Goal: Check status: Check status

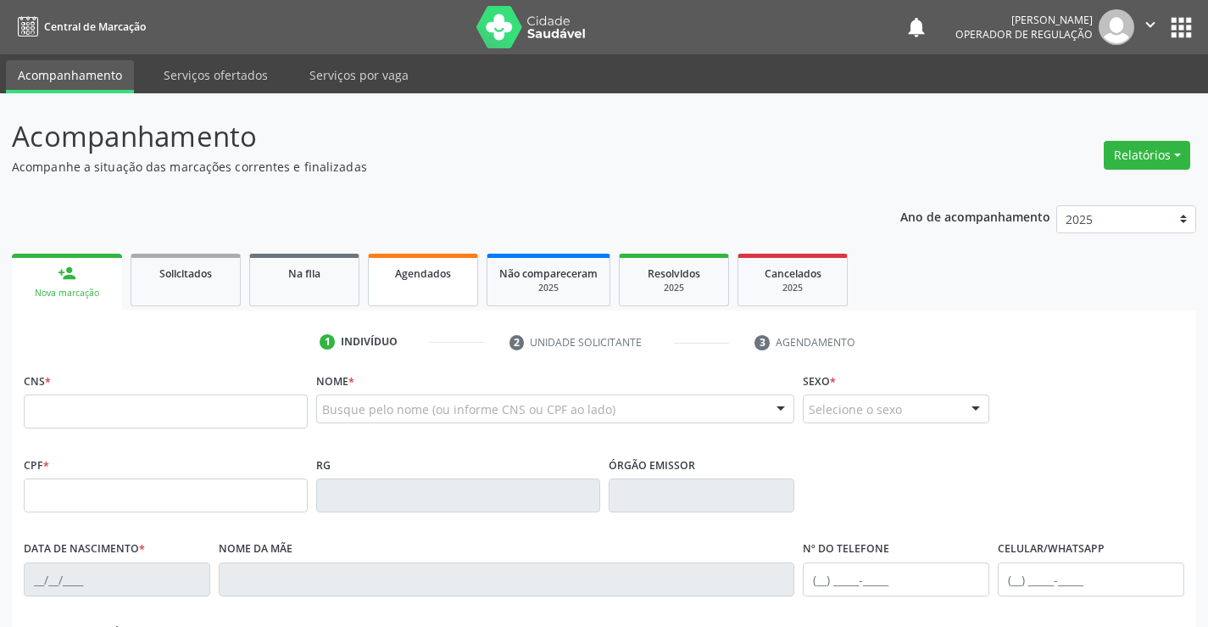
click at [440, 281] on div "Agendados" at bounding box center [423, 273] width 85 height 18
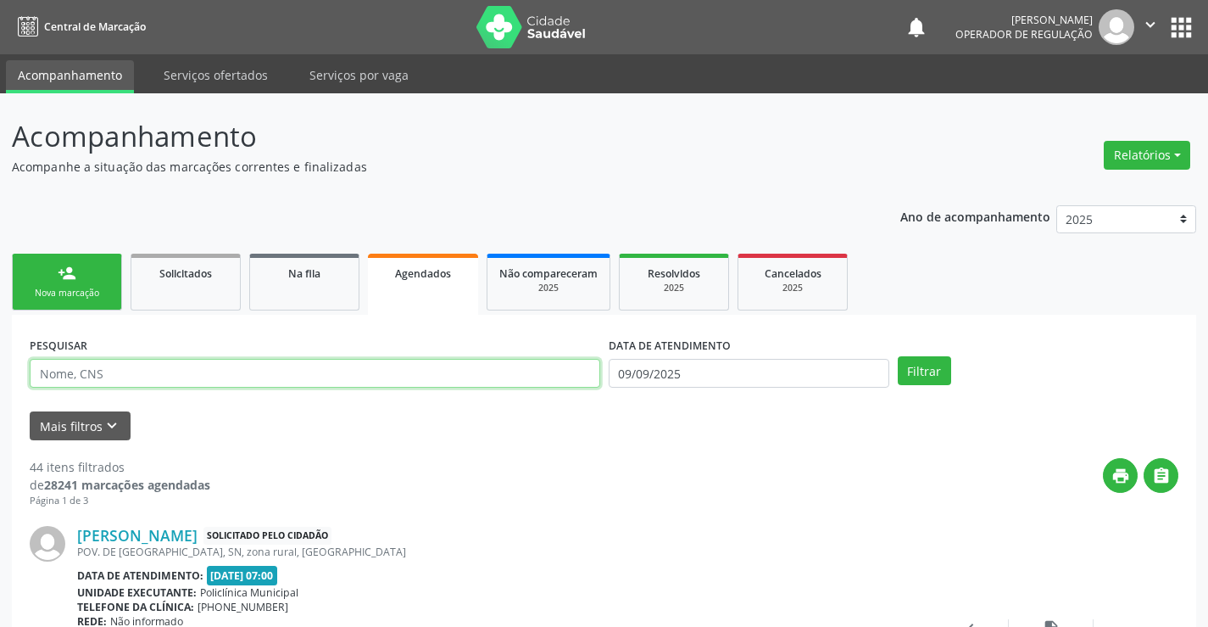
click at [204, 375] on input "text" at bounding box center [315, 373] width 571 height 29
type input "704300554019897"
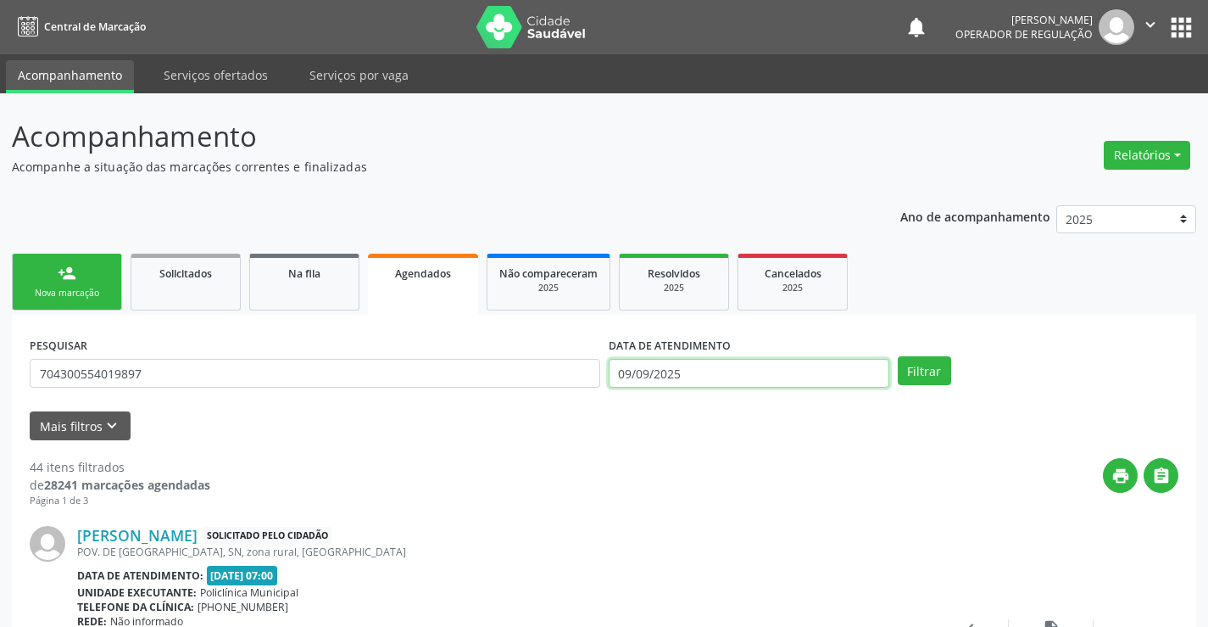
click at [702, 371] on input "09/09/2025" at bounding box center [749, 373] width 281 height 29
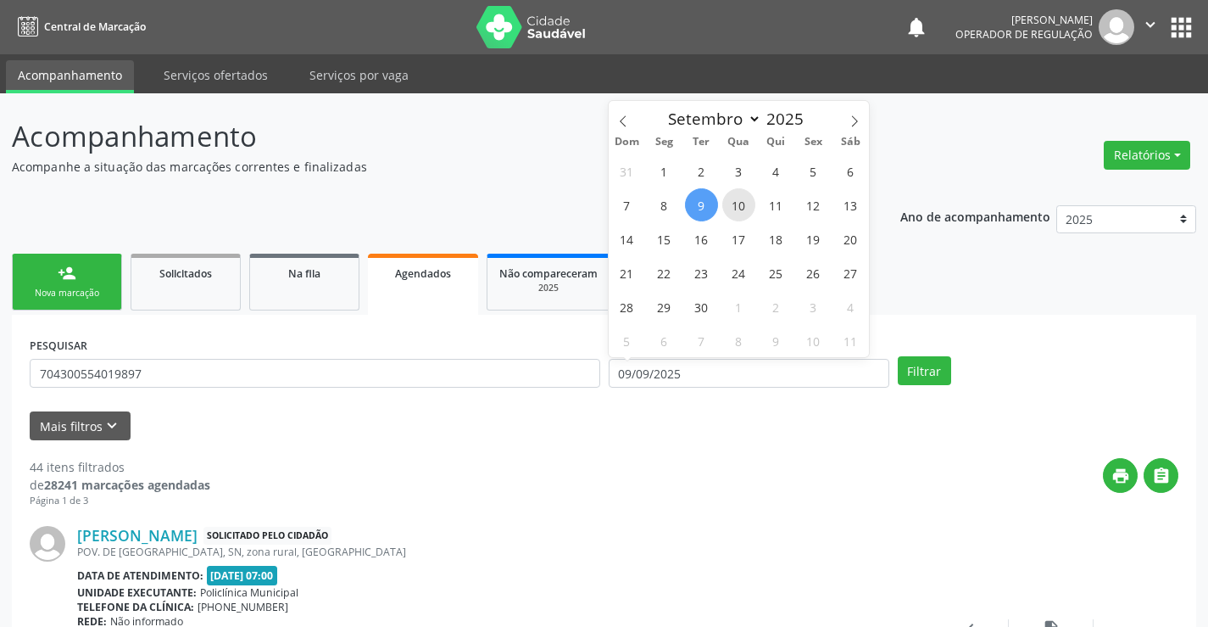
click at [742, 207] on span "10" at bounding box center [738, 204] width 33 height 33
type input "[DATE]"
click at [742, 207] on span "10" at bounding box center [738, 204] width 33 height 33
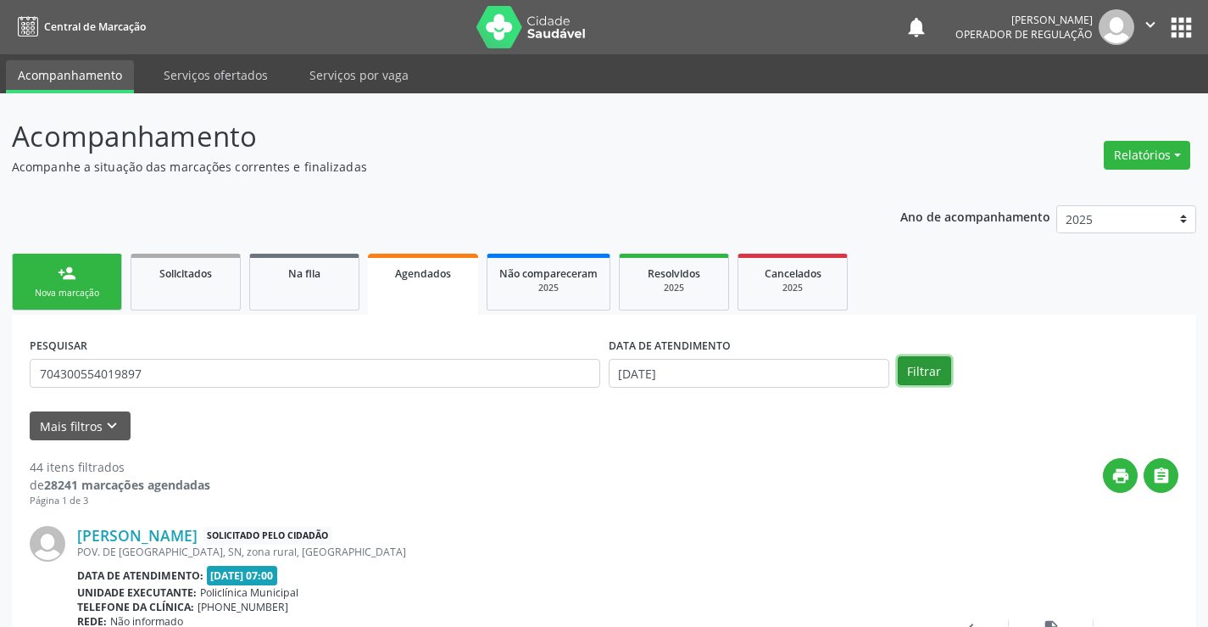
click at [928, 366] on button "Filtrar" at bounding box center [924, 370] width 53 height 29
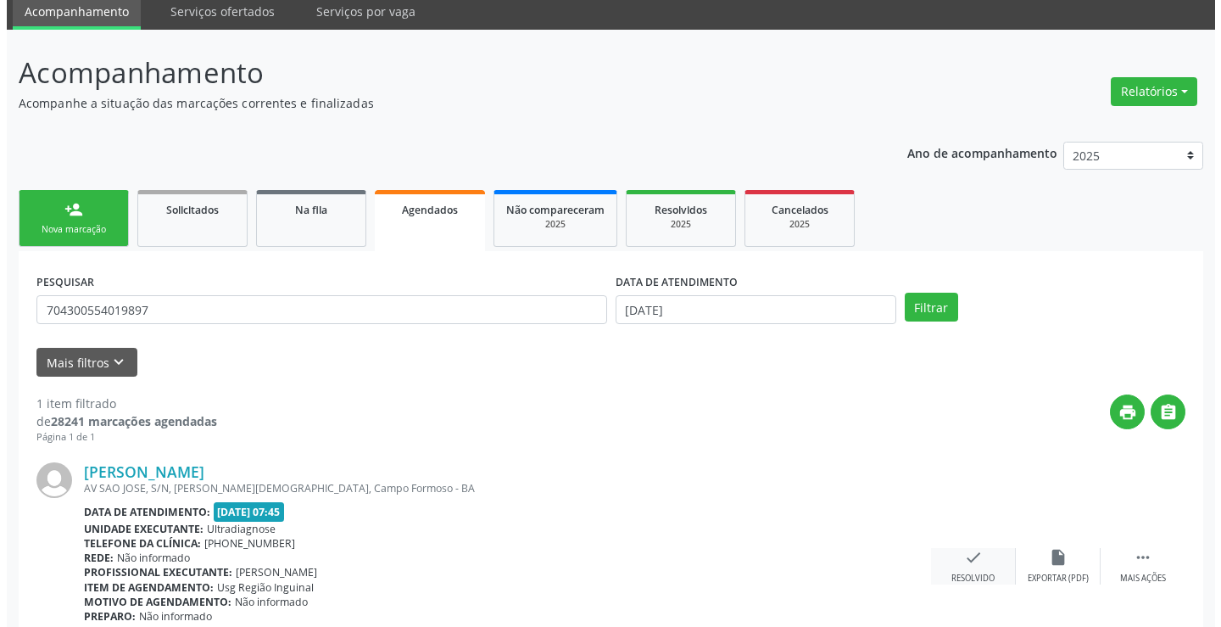
scroll to position [154, 0]
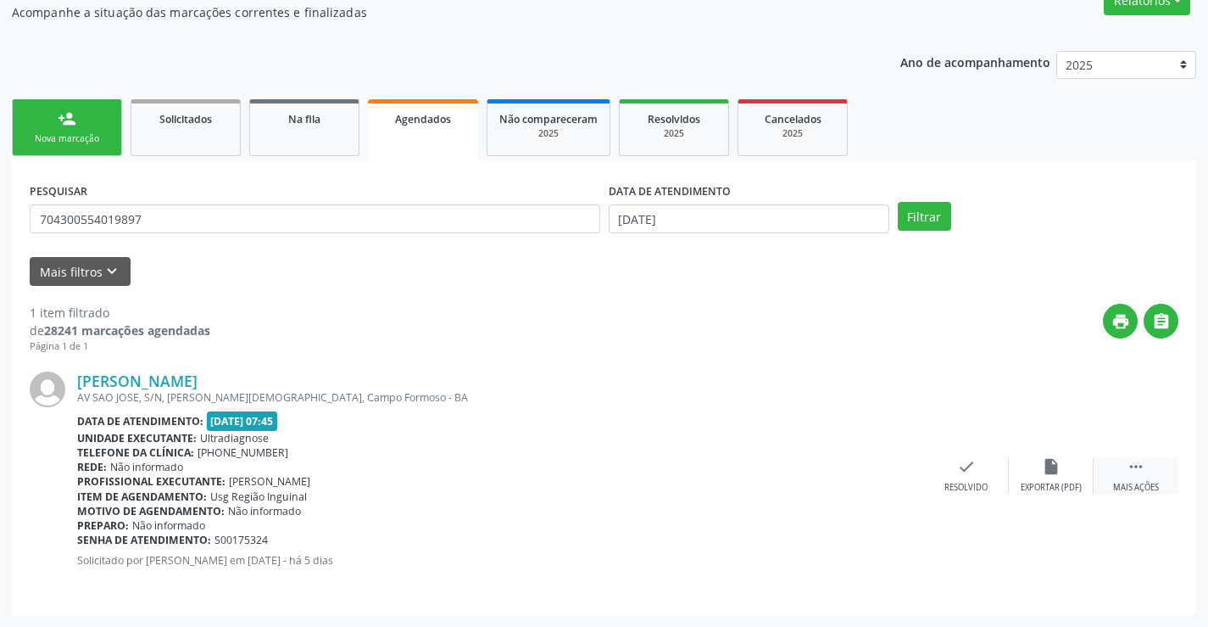
click at [1135, 466] on icon "" at bounding box center [1136, 466] width 19 height 19
click at [884, 464] on icon "cancel" at bounding box center [882, 466] width 19 height 19
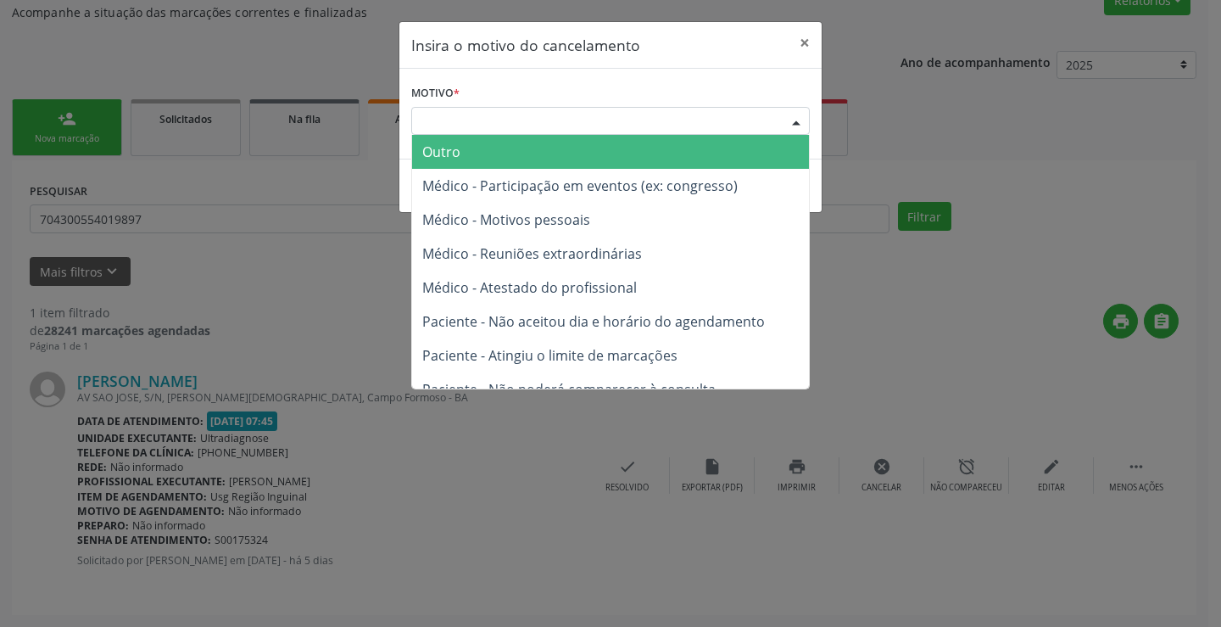
click at [714, 115] on div "Escolha o motivo" at bounding box center [610, 121] width 399 height 29
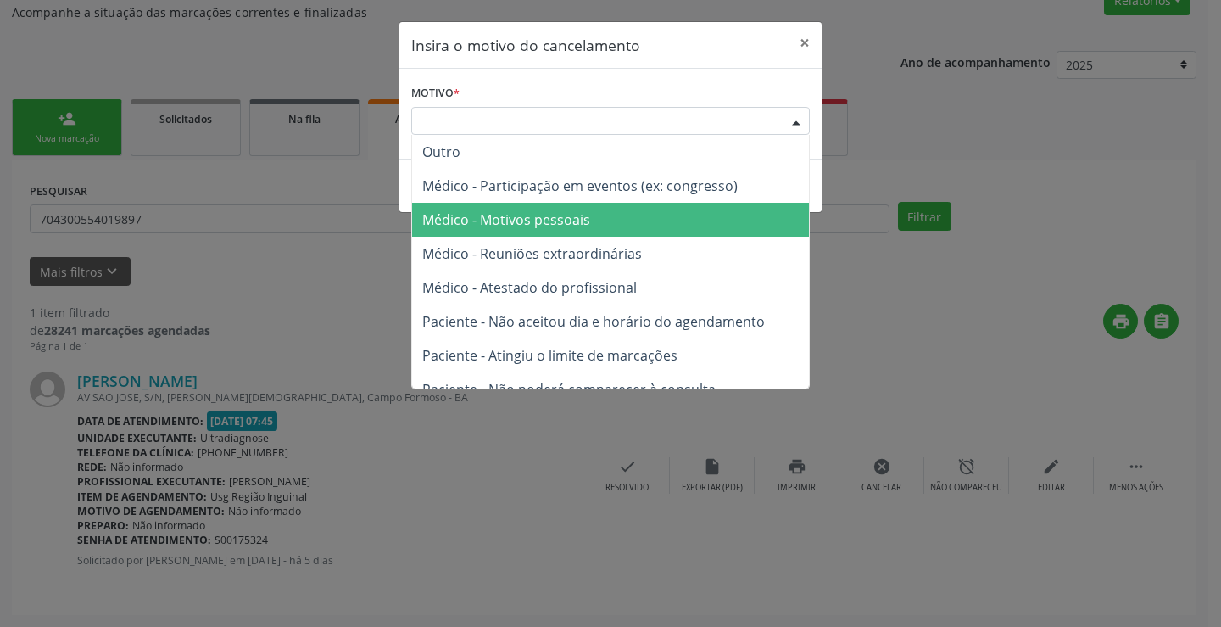
click at [541, 218] on span "Médico - Motivos pessoais" at bounding box center [506, 219] width 168 height 19
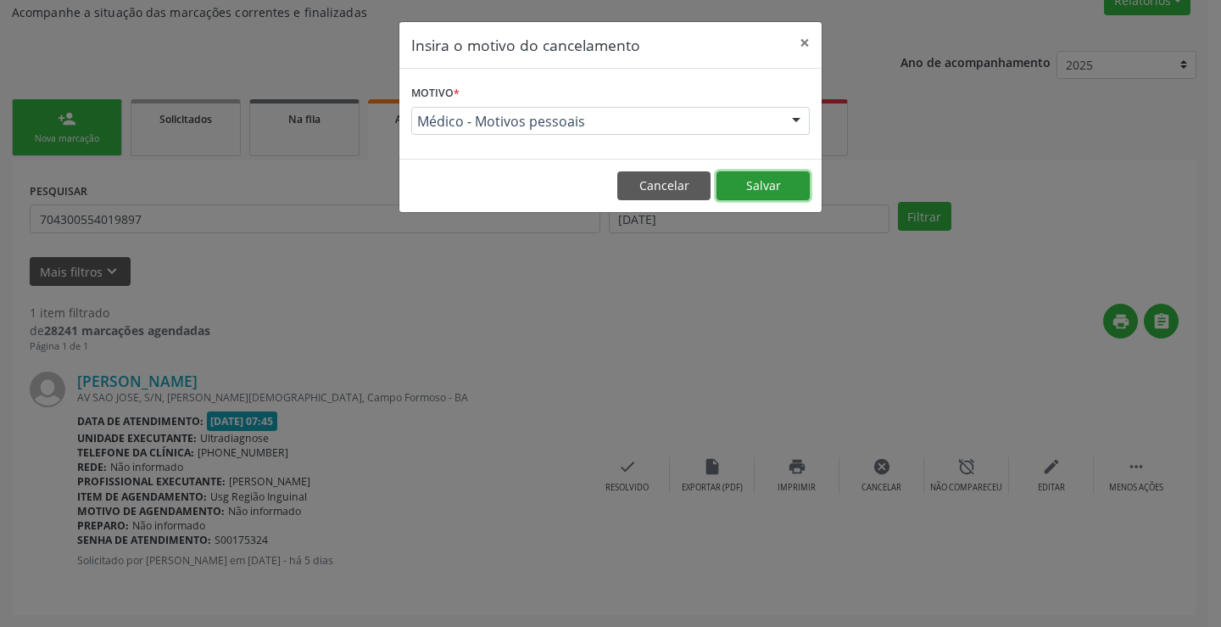
click at [753, 186] on button "Salvar" at bounding box center [762, 185] width 93 height 29
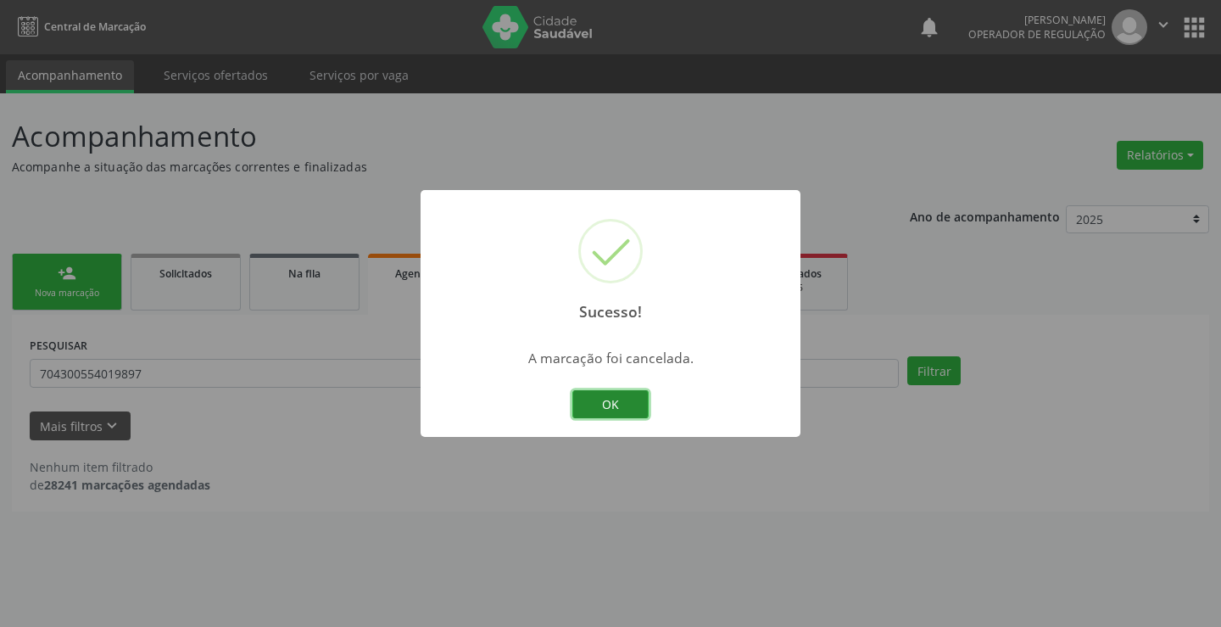
click at [610, 404] on button "OK" at bounding box center [610, 404] width 76 height 29
